Goal: Information Seeking & Learning: Learn about a topic

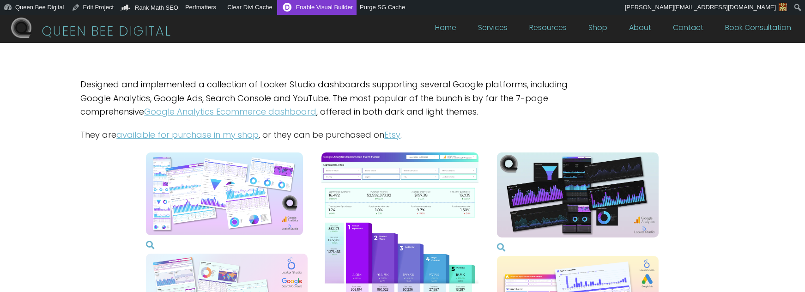
scroll to position [2, 7]
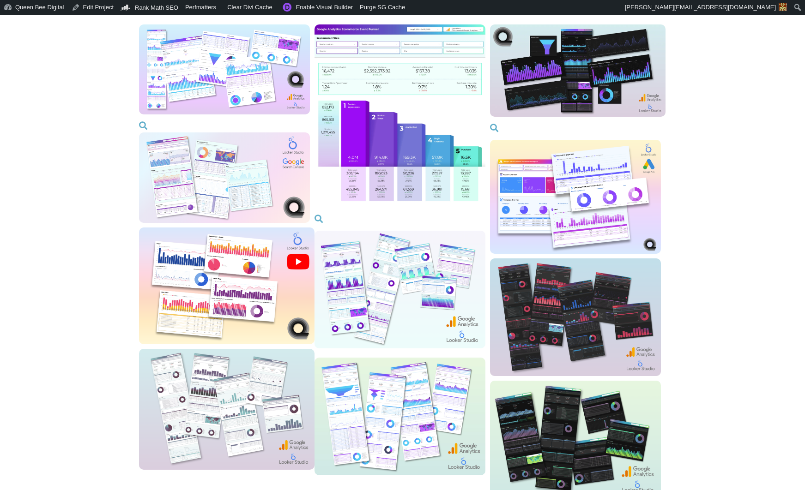
scroll to position [133, 0]
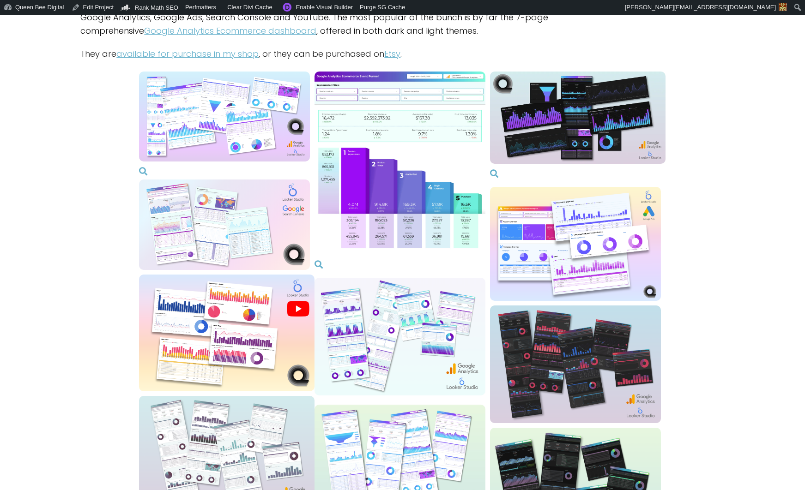
scroll to position [103, 0]
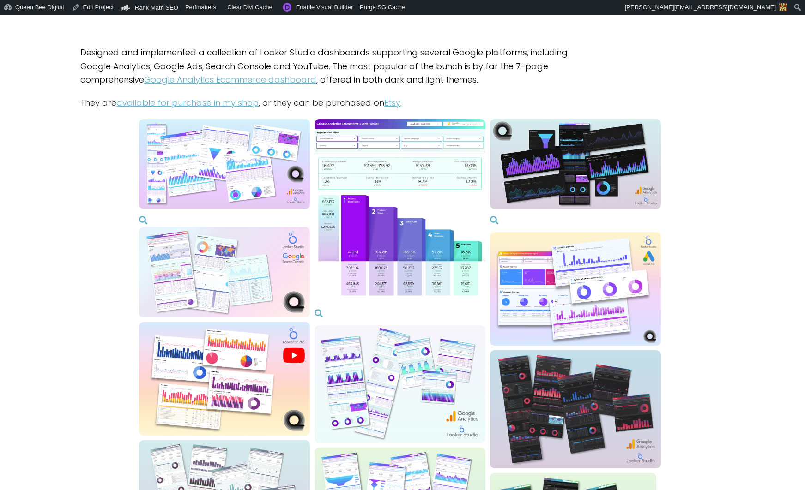
scroll to position [15, 0]
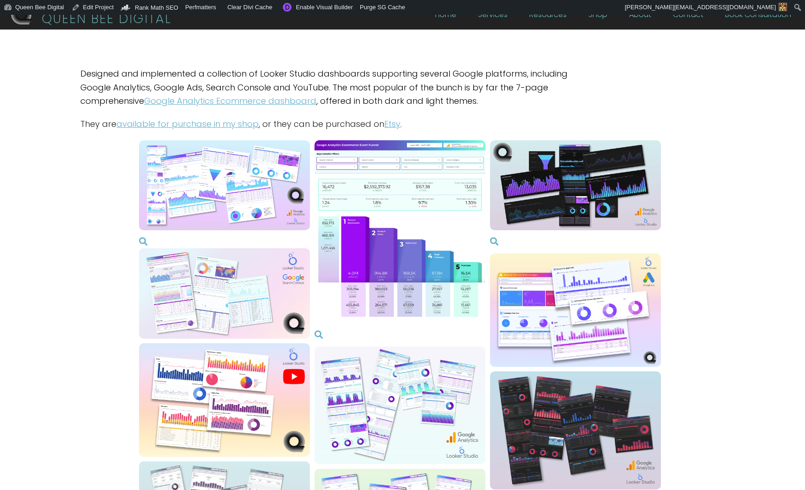
click at [495, 241] on icon at bounding box center [494, 241] width 8 height 8
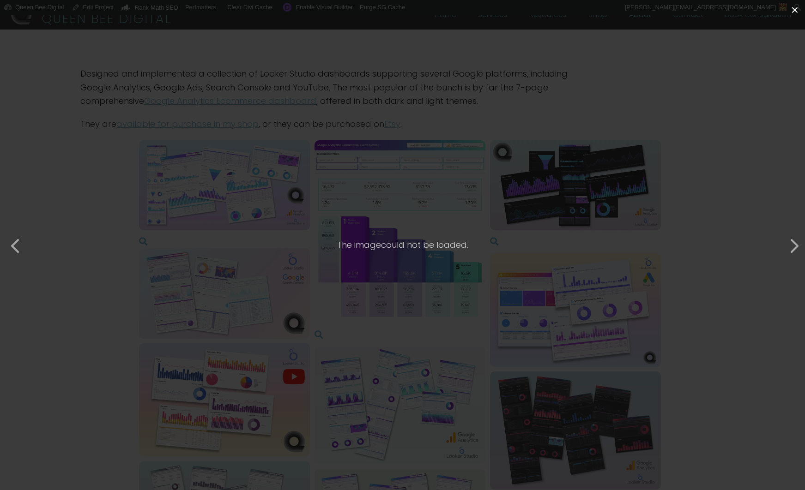
click at [794, 11] on button "×" at bounding box center [795, 10] width 20 height 20
